Goal: Information Seeking & Learning: Learn about a topic

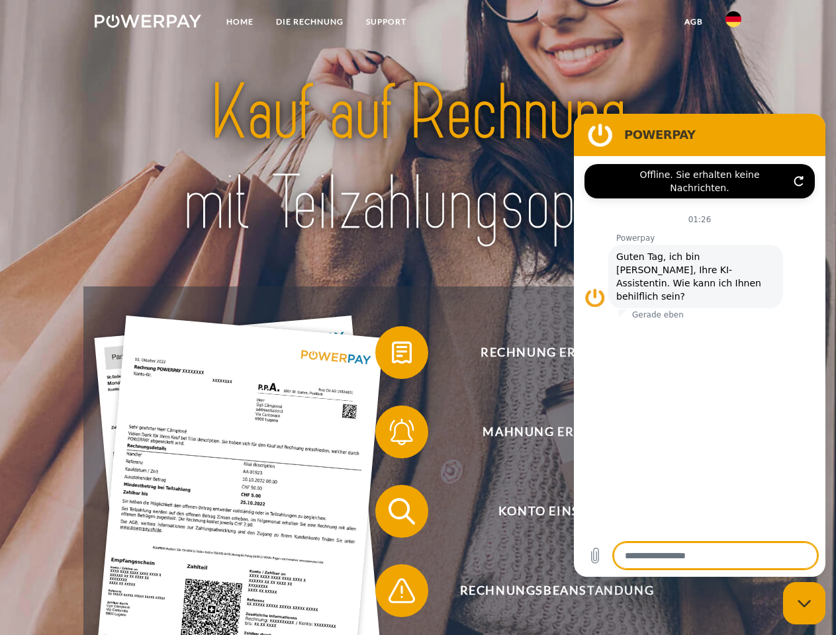
click at [148, 23] on img at bounding box center [148, 21] width 107 height 13
click at [733, 23] on img at bounding box center [733, 19] width 16 height 16
click at [693, 22] on link "agb" at bounding box center [693, 22] width 41 height 24
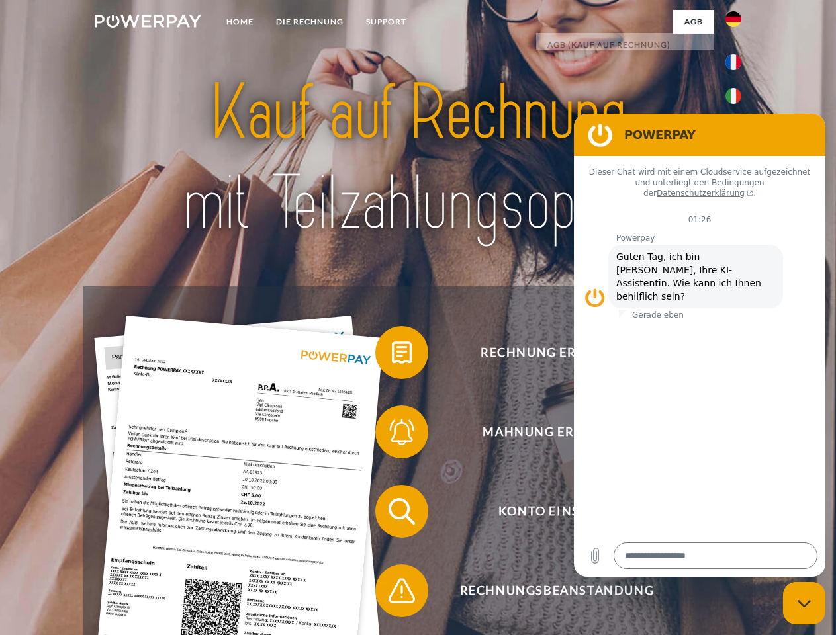
click at [392, 355] on span at bounding box center [382, 353] width 66 height 66
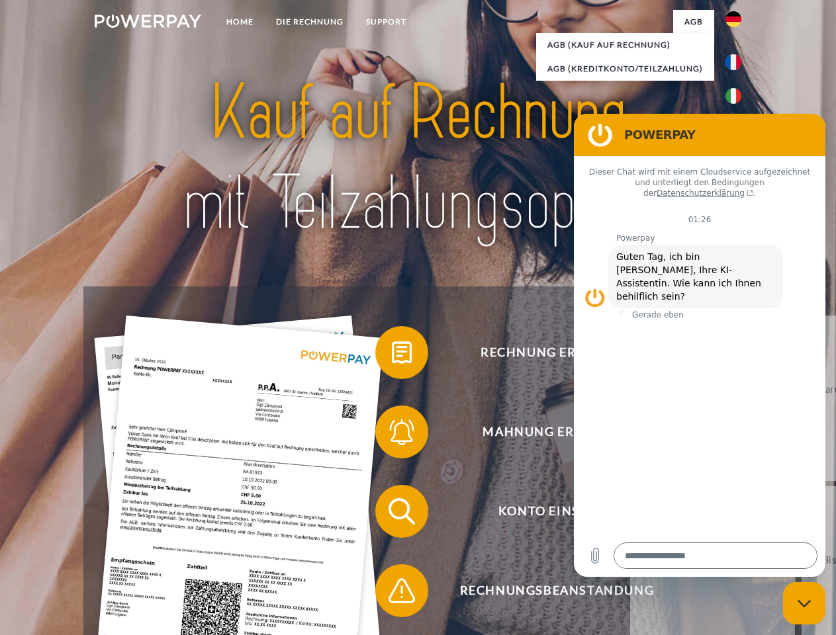
click at [392, 435] on span at bounding box center [382, 432] width 66 height 66
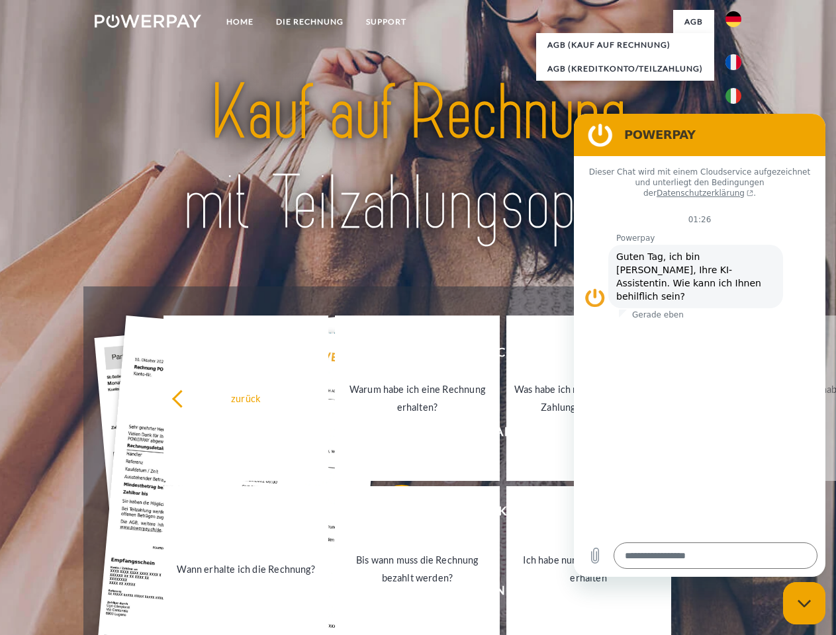
click at [392, 514] on link "Bis wann muss die Rechnung bezahlt werden?" at bounding box center [417, 568] width 165 height 165
click at [392, 593] on span at bounding box center [382, 591] width 66 height 66
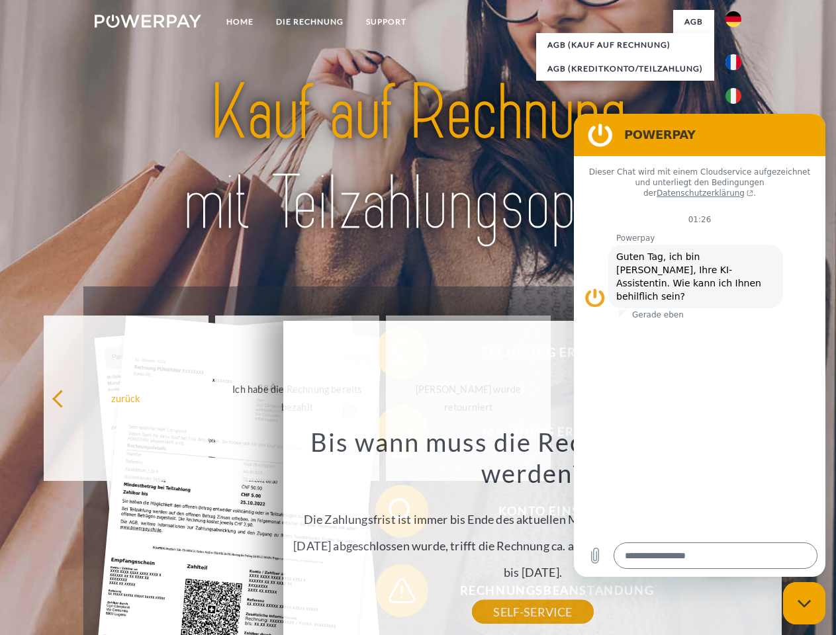
click at [804, 603] on icon "Messaging-Fenster schließen" at bounding box center [804, 603] width 14 height 9
type textarea "*"
